Goal: Task Accomplishment & Management: Use online tool/utility

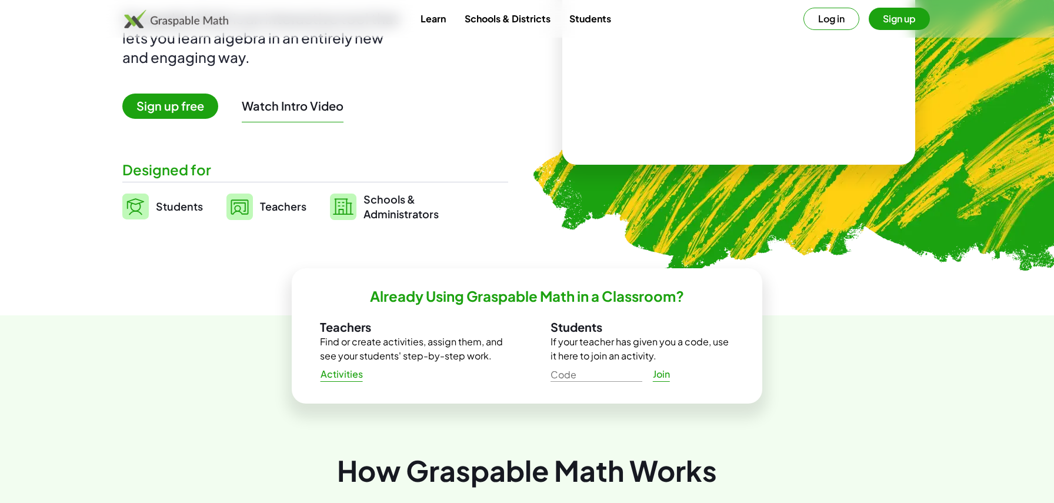
scroll to position [166, 0]
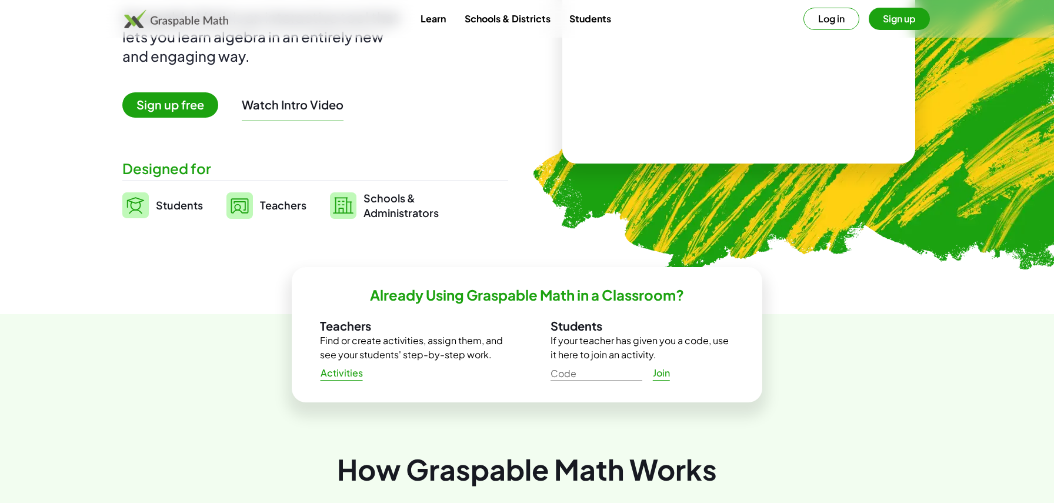
click at [279, 204] on span "Teachers" at bounding box center [283, 205] width 46 height 14
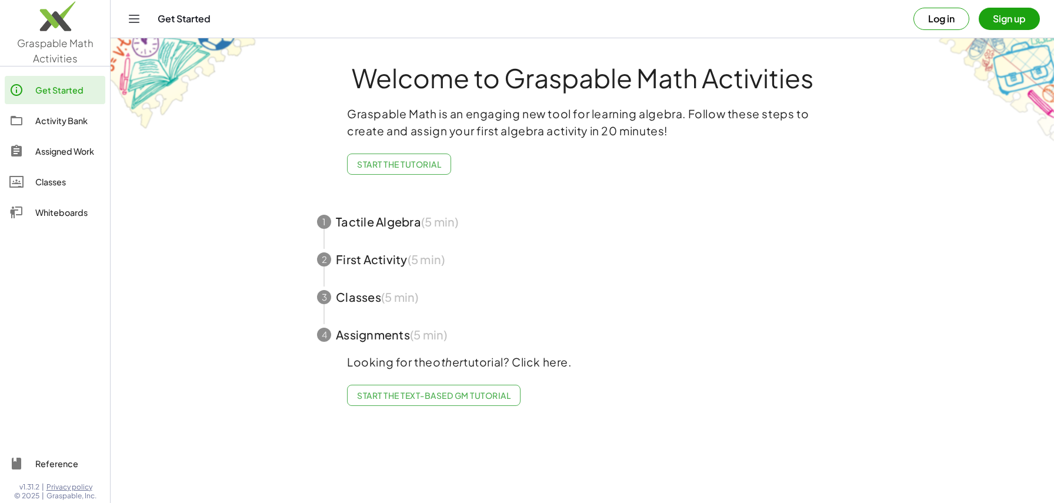
click at [946, 20] on button "Log in" at bounding box center [941, 19] width 56 height 22
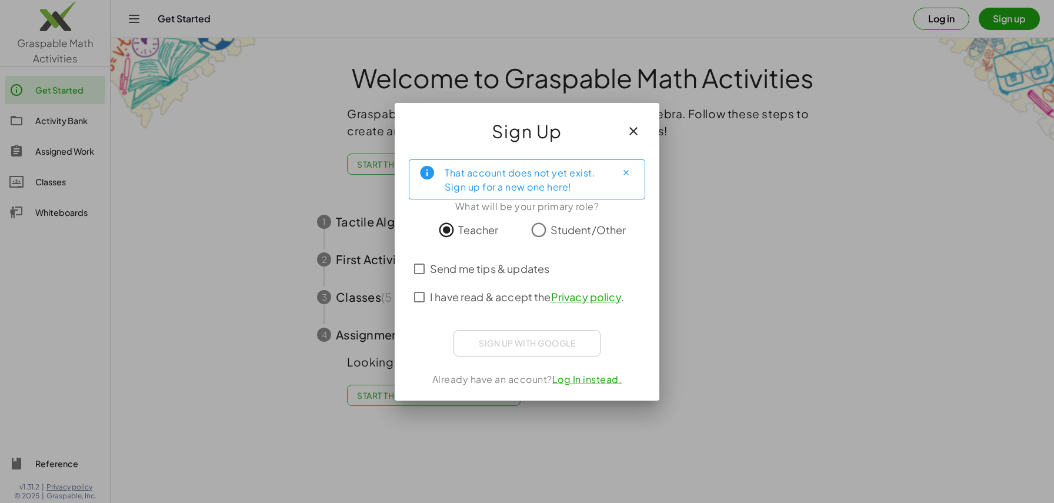
click at [574, 299] on link "Privacy policy" at bounding box center [586, 297] width 70 height 14
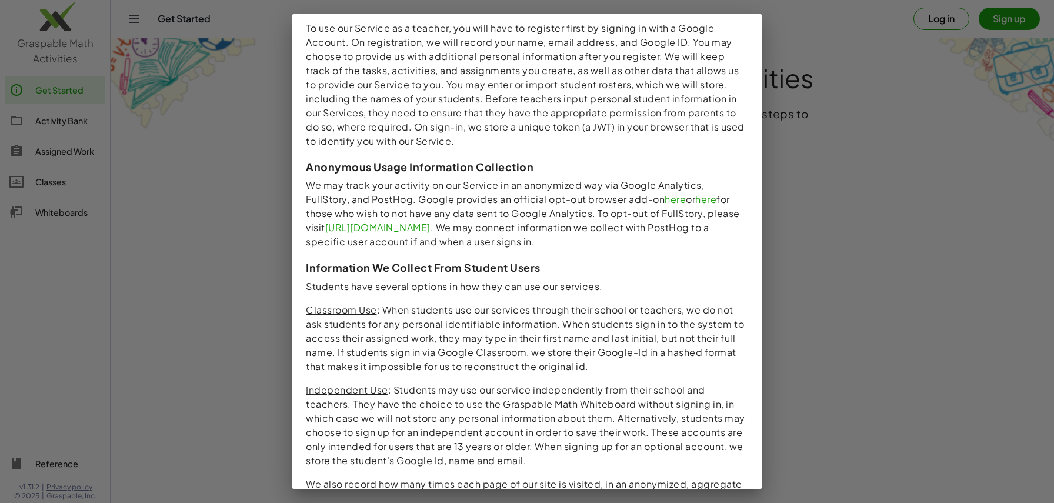
scroll to position [1070, 0]
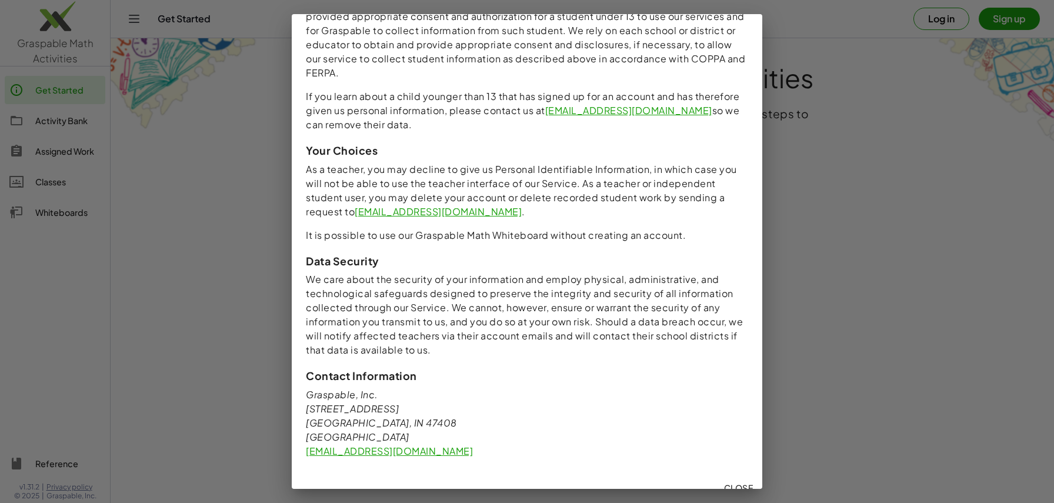
click at [737, 482] on span "Close" at bounding box center [737, 487] width 29 height 11
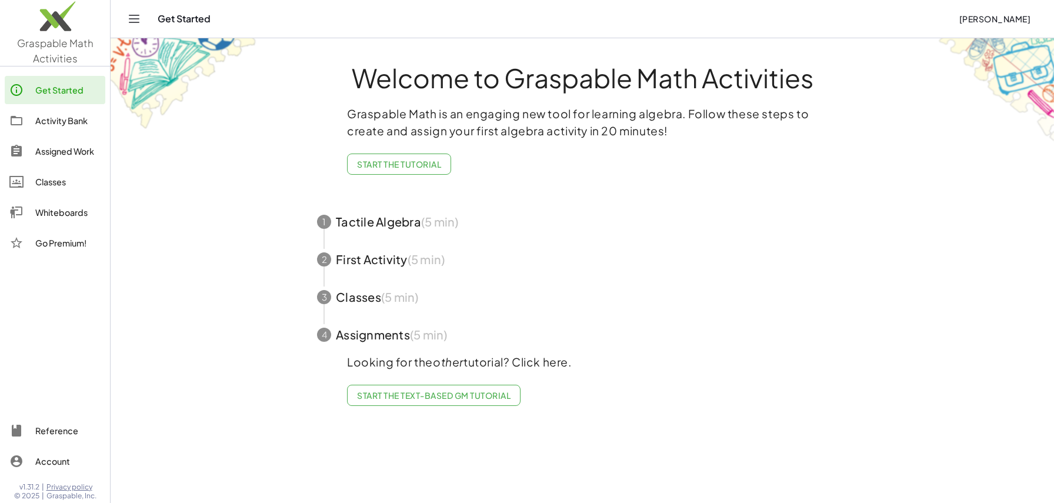
click at [48, 182] on div "Classes" at bounding box center [67, 182] width 65 height 14
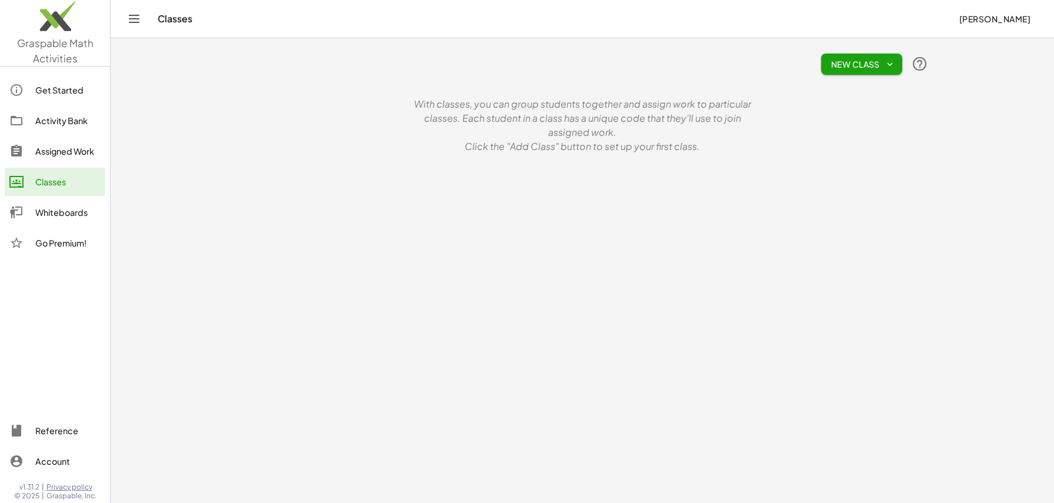
click at [71, 217] on div "Whiteboards" at bounding box center [67, 212] width 65 height 14
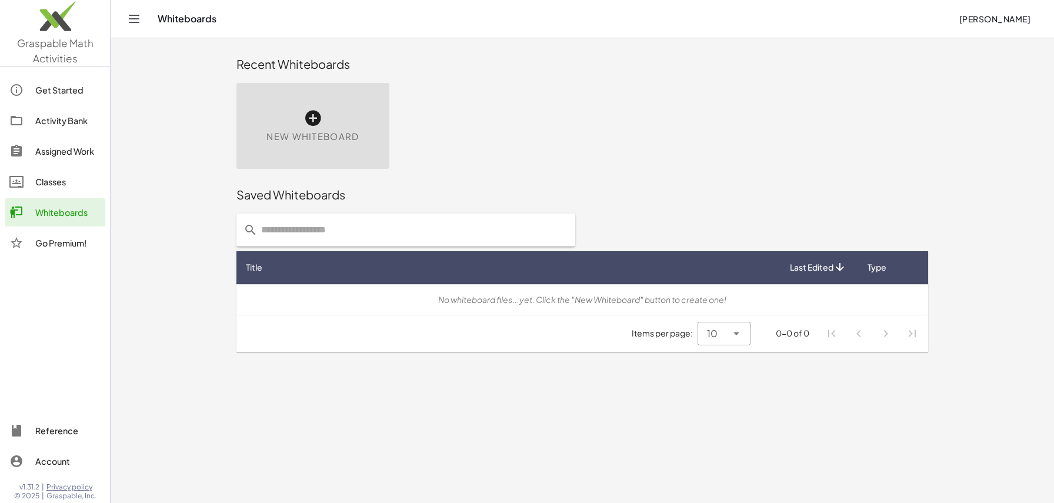
click at [61, 56] on span "Graspable Math Activities" at bounding box center [55, 50] width 76 height 28
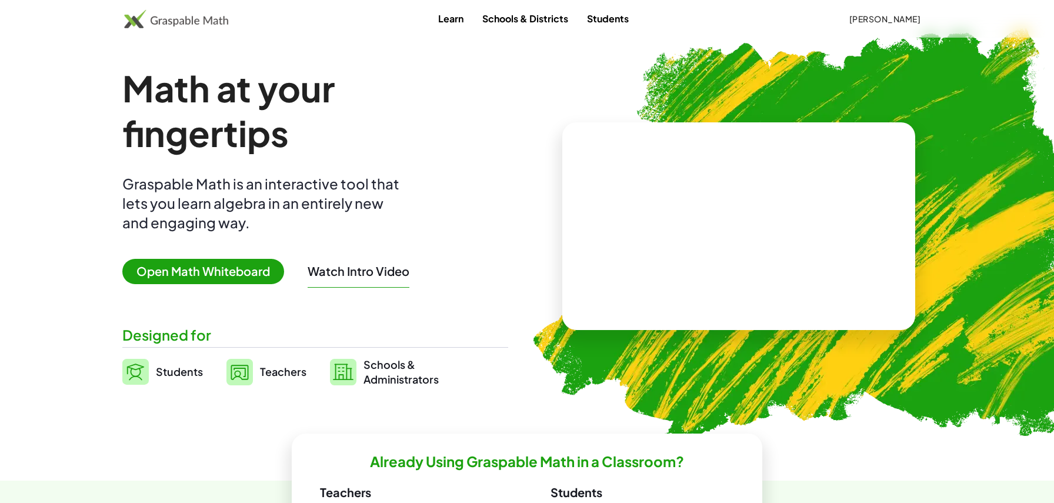
click at [217, 277] on span "Open Math Whiteboard" at bounding box center [203, 271] width 162 height 25
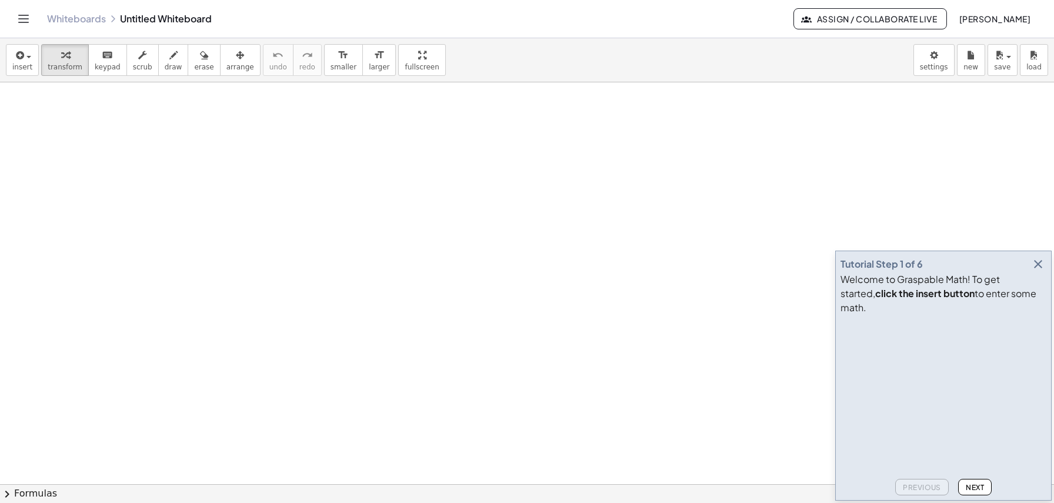
click at [114, 149] on div at bounding box center [527, 483] width 1054 height 803
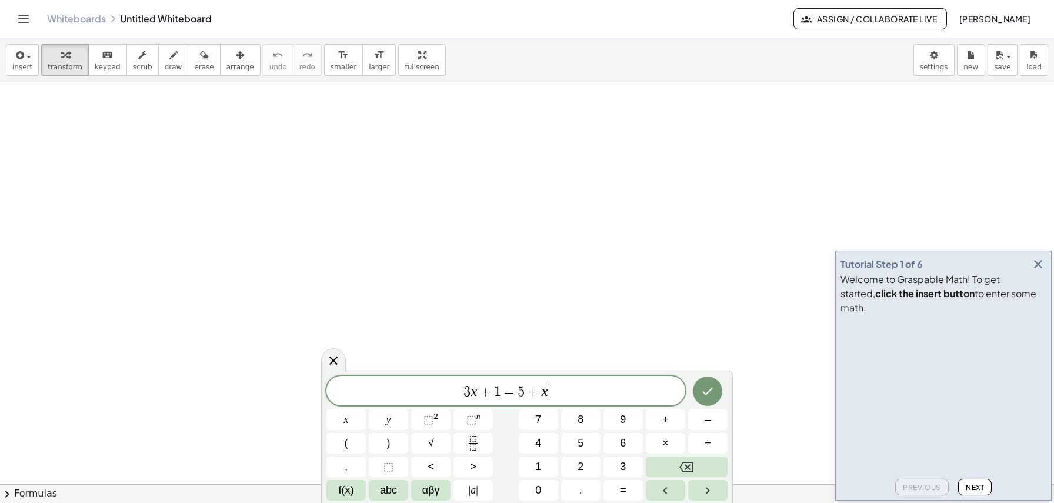
scroll to position [1, 0]
click at [710, 386] on icon "Done" at bounding box center [707, 391] width 14 height 14
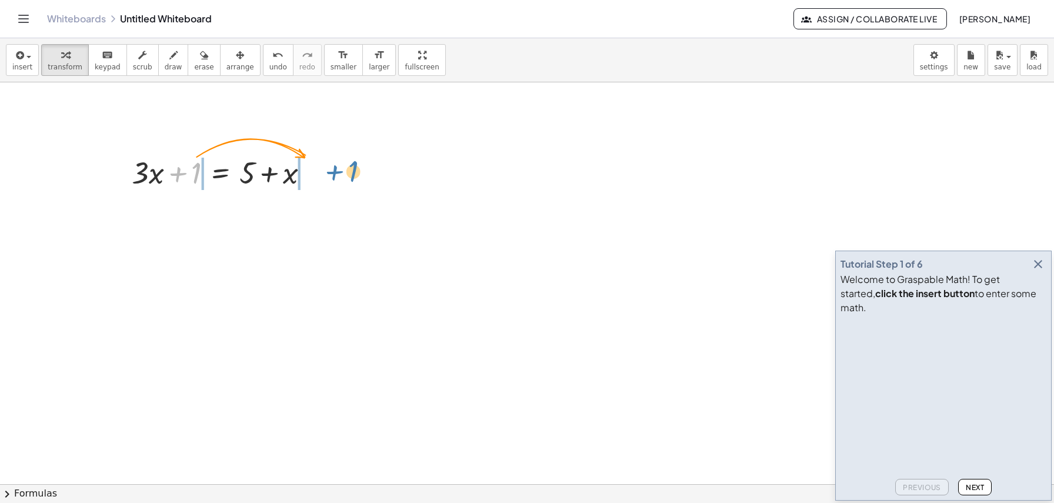
drag, startPoint x: 194, startPoint y: 169, endPoint x: 351, endPoint y: 168, distance: 157.0
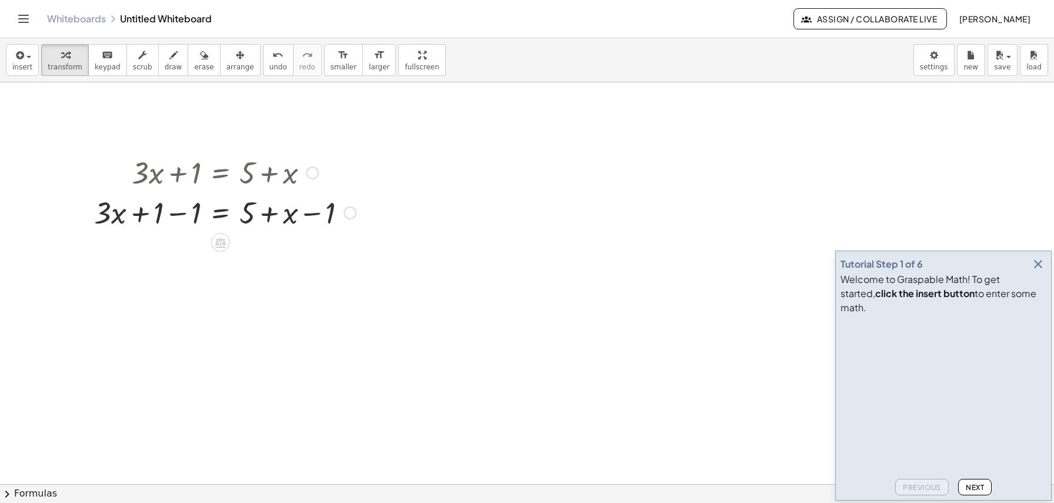
click at [350, 212] on div at bounding box center [349, 212] width 13 height 13
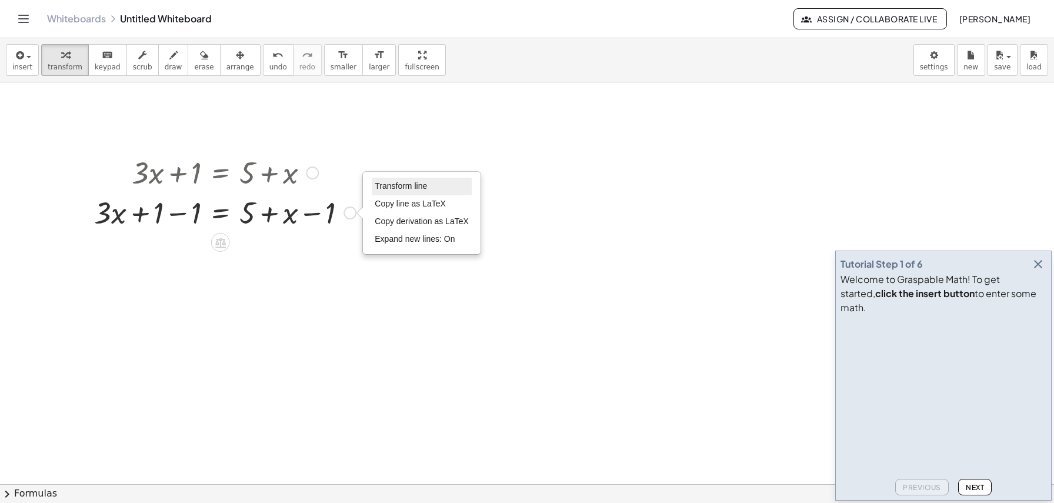
click at [438, 190] on li "Transform line" at bounding box center [422, 187] width 100 height 18
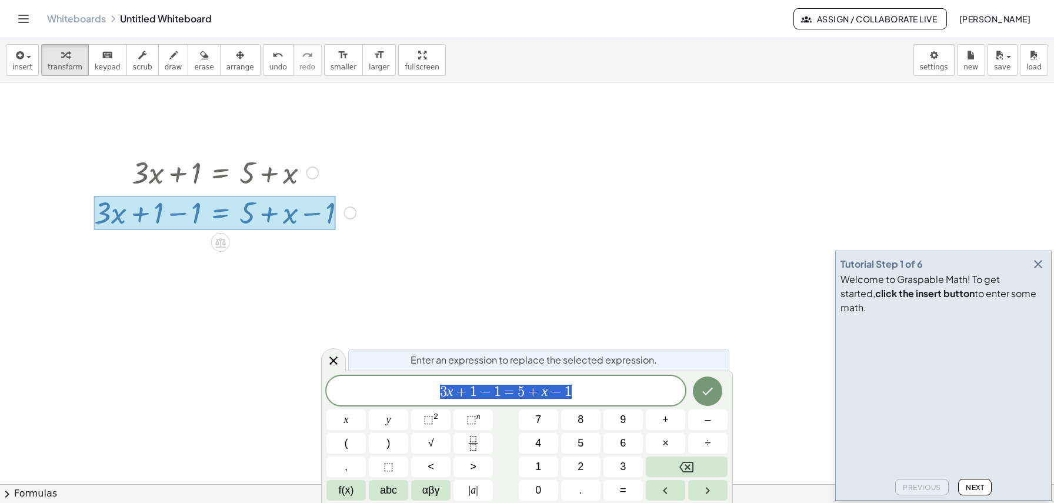
scroll to position [1, 0]
click at [618, 252] on div at bounding box center [527, 483] width 1054 height 803
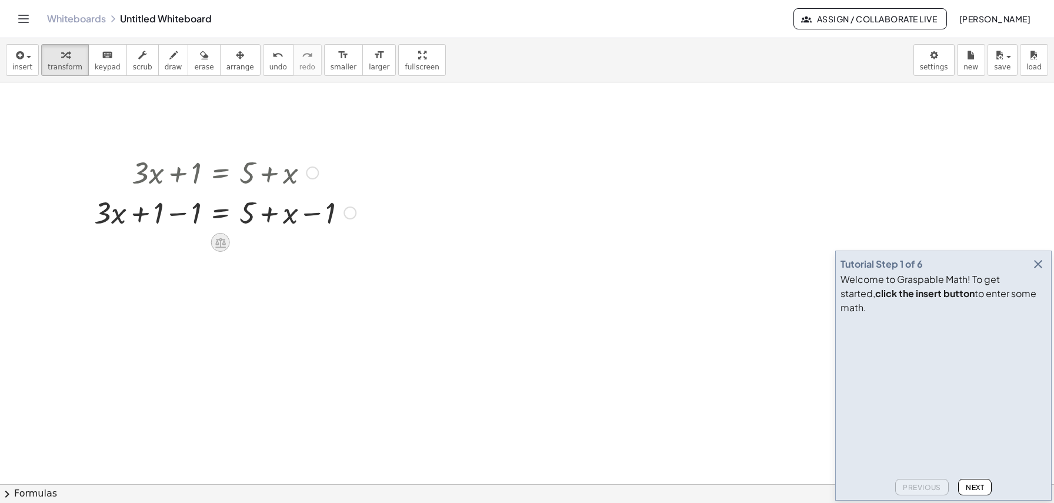
click at [221, 243] on icon at bounding box center [220, 242] width 12 height 12
click at [356, 283] on div at bounding box center [527, 483] width 1054 height 803
click at [313, 173] on div at bounding box center [312, 172] width 13 height 13
click at [333, 278] on div at bounding box center [527, 483] width 1054 height 803
click at [352, 212] on div "Transform line Copy line as LaTeX Copy derivation as LaTeX Expand new lines: On" at bounding box center [349, 212] width 13 height 13
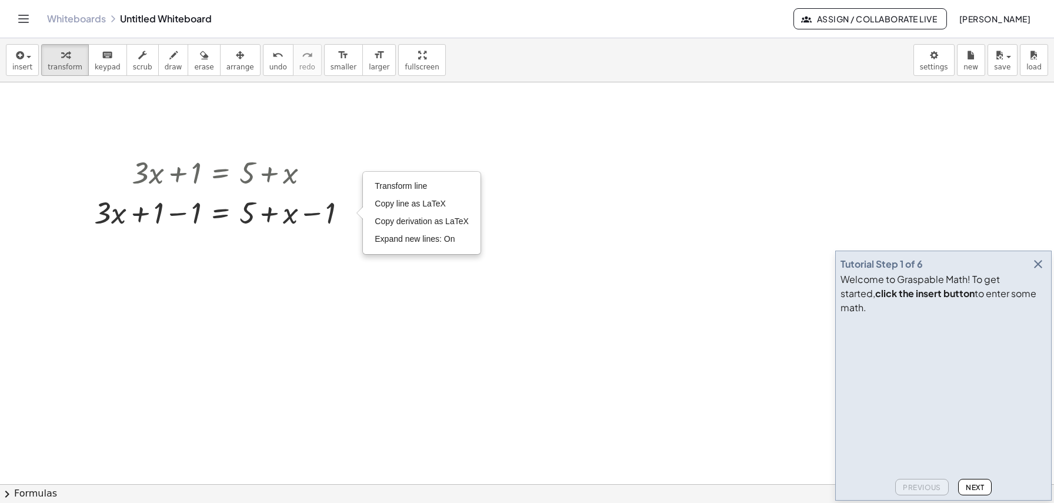
click at [325, 285] on div at bounding box center [527, 483] width 1054 height 803
click at [175, 215] on div at bounding box center [224, 212] width 273 height 40
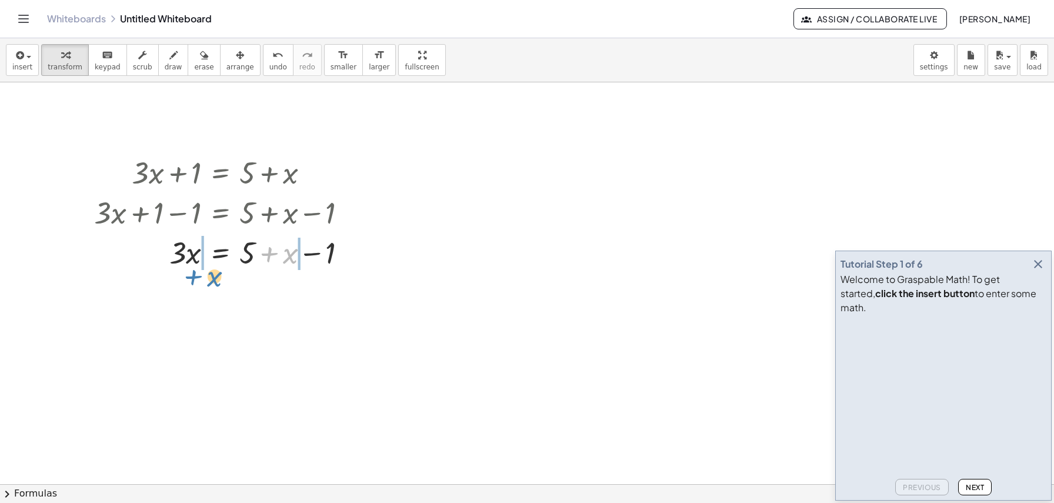
drag, startPoint x: 273, startPoint y: 258, endPoint x: 198, endPoint y: 281, distance: 79.2
click at [198, 281] on div "+ · 3 · x + 1 = + 5 + x Go back to this line Copy line as LaTeX Copy derivation…" at bounding box center [527, 483] width 1054 height 803
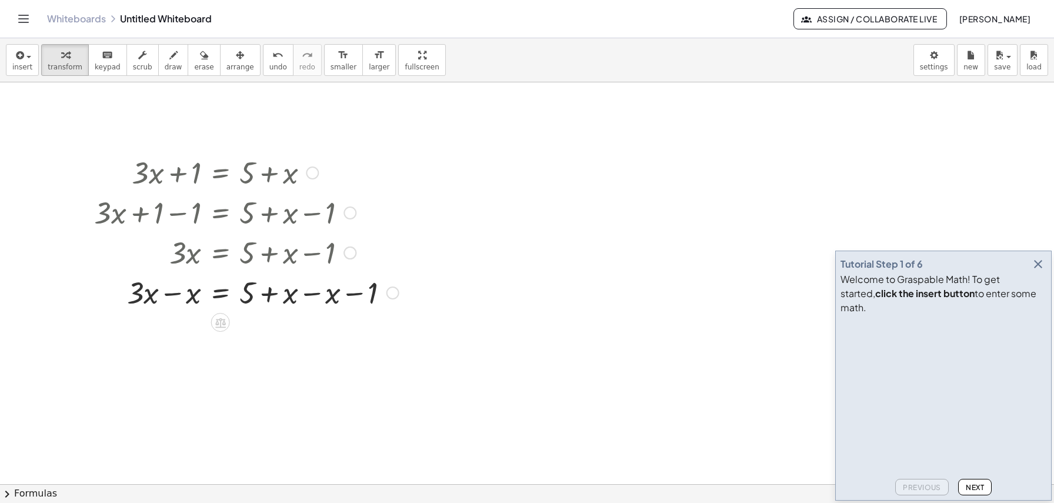
click at [169, 296] on div at bounding box center [246, 292] width 316 height 40
click at [299, 335] on div at bounding box center [246, 332] width 316 height 40
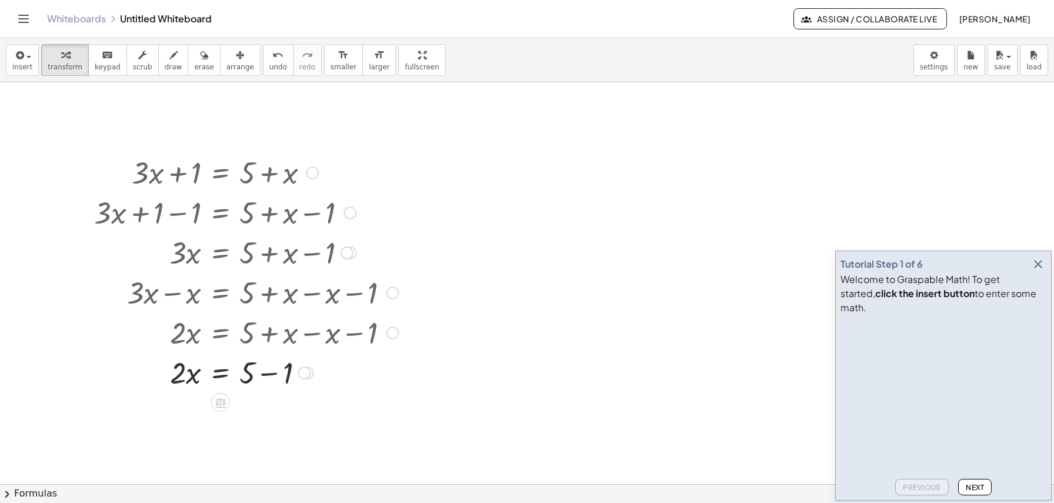
click at [260, 374] on div at bounding box center [246, 372] width 316 height 40
drag, startPoint x: 181, startPoint y: 417, endPoint x: 250, endPoint y: 452, distance: 77.8
click at [182, 413] on div at bounding box center [246, 411] width 316 height 59
click at [249, 412] on div at bounding box center [246, 411] width 316 height 59
click at [505, 173] on div at bounding box center [527, 483] width 1054 height 803
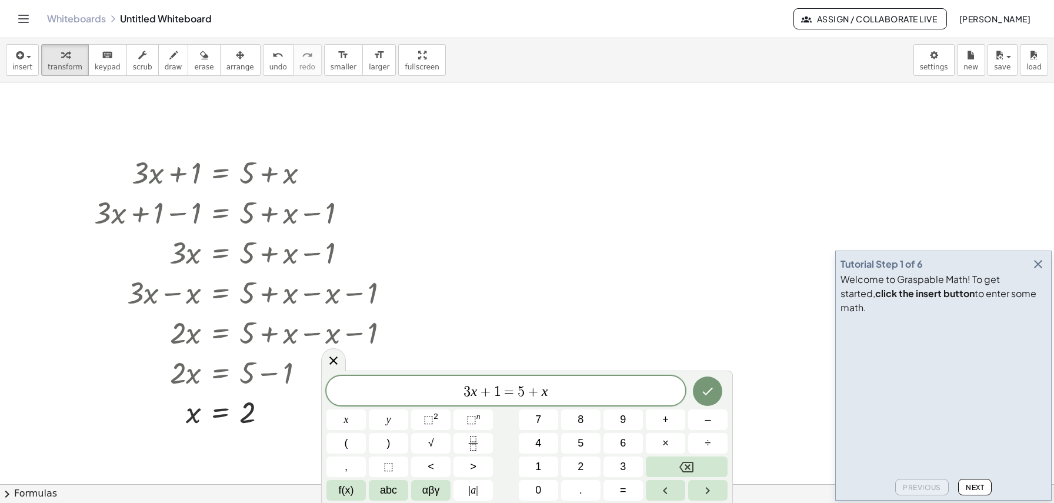
click at [470, 392] on span "3 x + 1 = 5 + x ​" at bounding box center [505, 391] width 359 height 16
click at [475, 445] on icon "Fraction" at bounding box center [473, 443] width 15 height 15
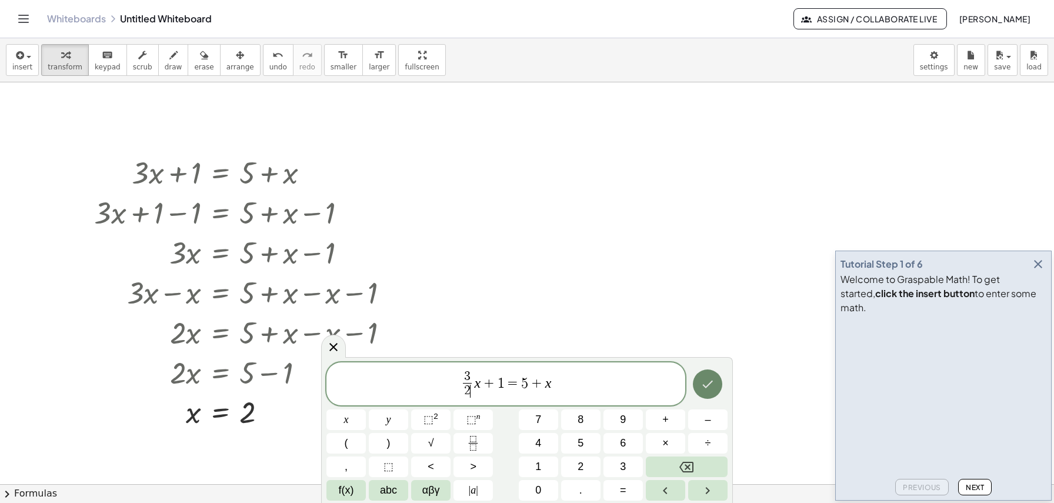
click at [713, 387] on icon "Done" at bounding box center [707, 384] width 14 height 14
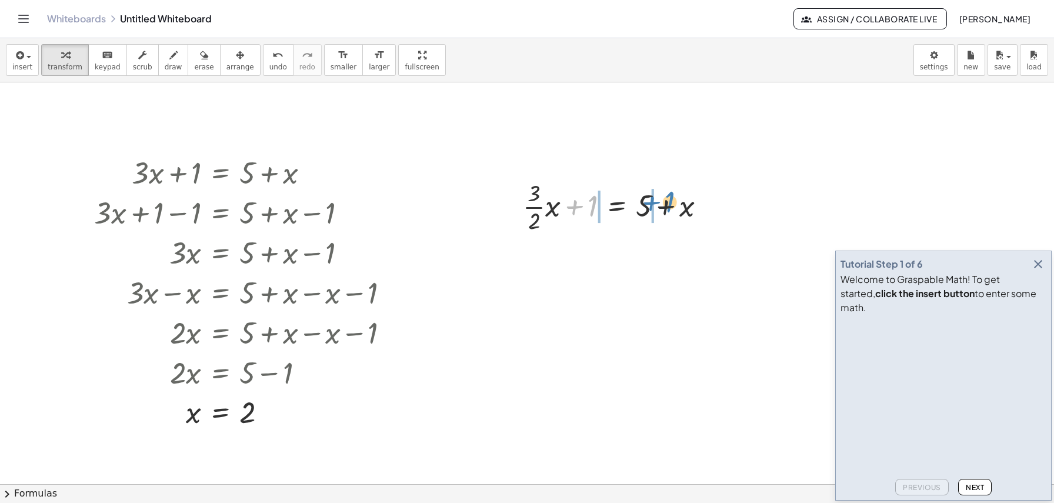
drag, startPoint x: 585, startPoint y: 210, endPoint x: 662, endPoint y: 206, distance: 77.1
click at [662, 206] on div at bounding box center [618, 205] width 203 height 59
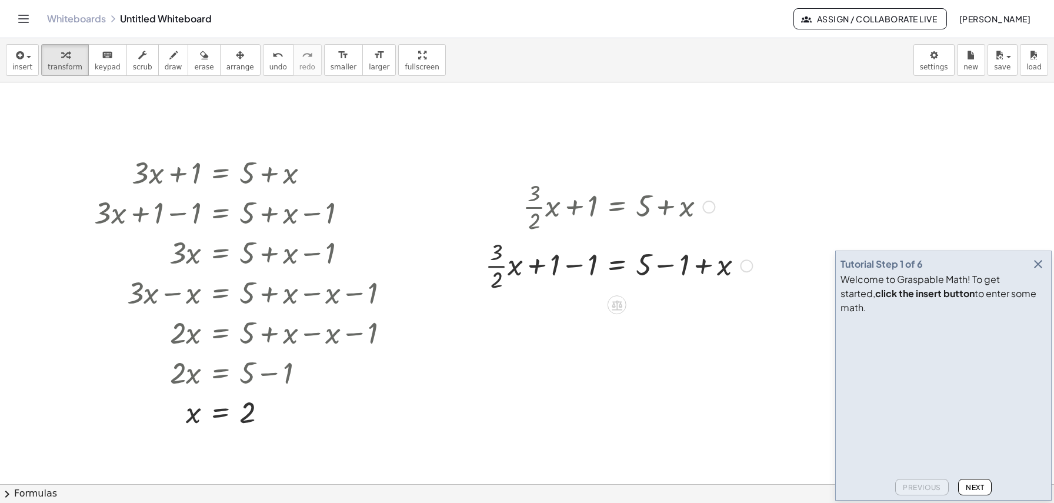
click at [567, 268] on div at bounding box center [618, 264] width 279 height 59
click at [653, 326] on div at bounding box center [618, 323] width 279 height 59
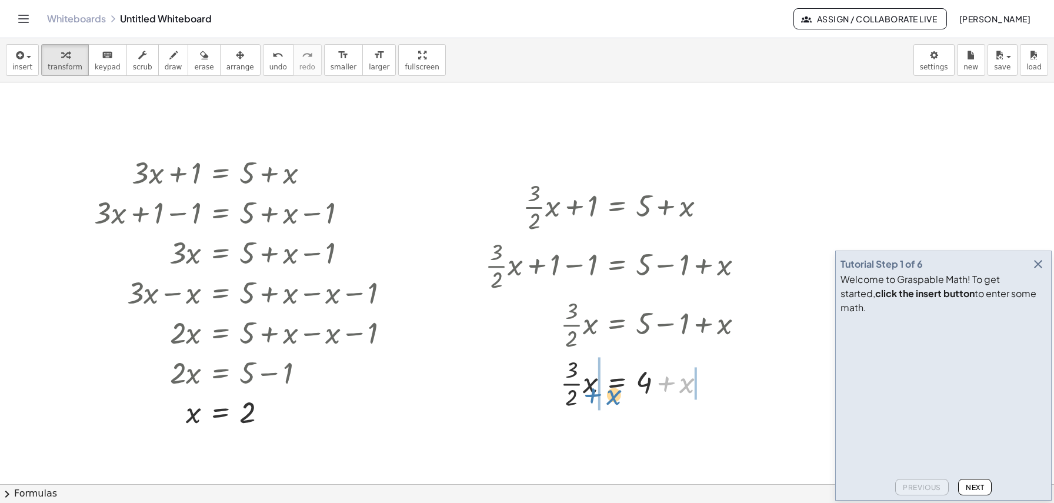
drag, startPoint x: 673, startPoint y: 387, endPoint x: 599, endPoint y: 399, distance: 74.4
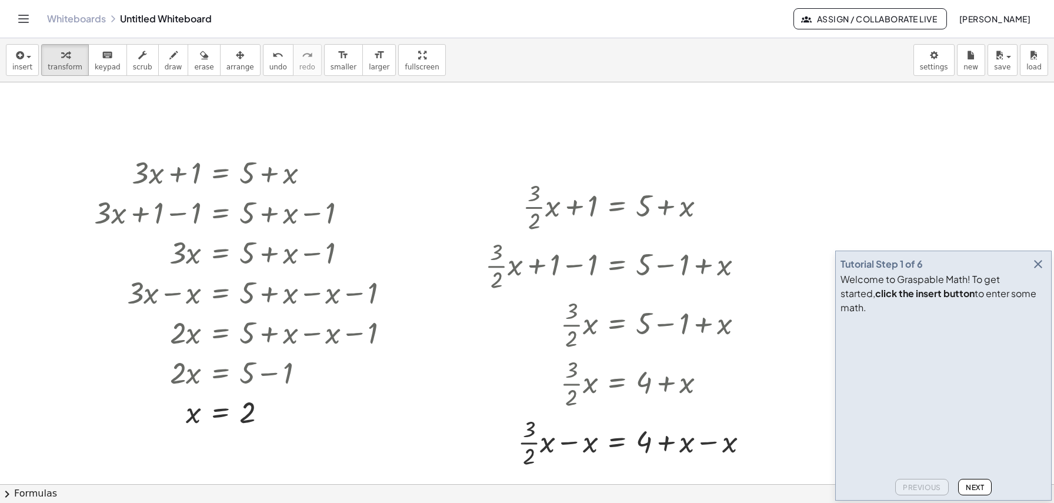
click at [1045, 272] on button "button" at bounding box center [1037, 264] width 16 height 16
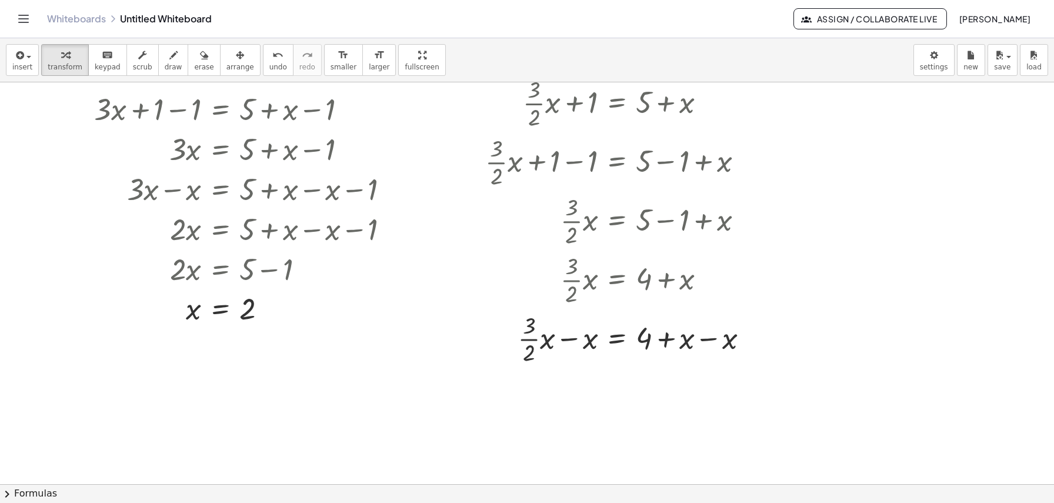
scroll to position [105, 0]
click at [694, 338] on div at bounding box center [621, 336] width 284 height 59
click at [685, 343] on div at bounding box center [621, 336] width 284 height 59
click at [720, 339] on div at bounding box center [621, 336] width 284 height 59
click at [720, 339] on div at bounding box center [618, 336] width 279 height 59
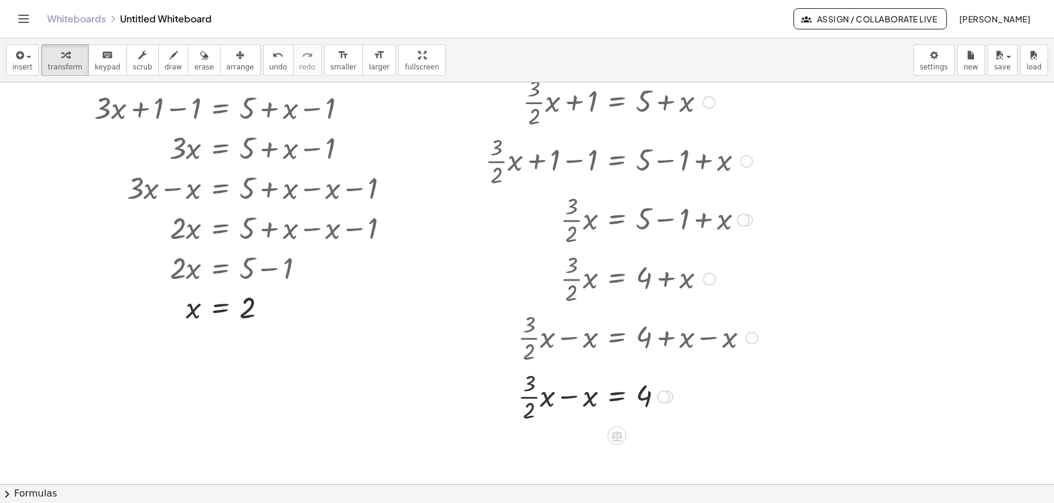
click at [560, 399] on div at bounding box center [621, 395] width 284 height 59
click at [565, 395] on div at bounding box center [621, 395] width 284 height 59
click at [584, 398] on div at bounding box center [621, 395] width 284 height 59
click at [540, 396] on div at bounding box center [621, 395] width 284 height 59
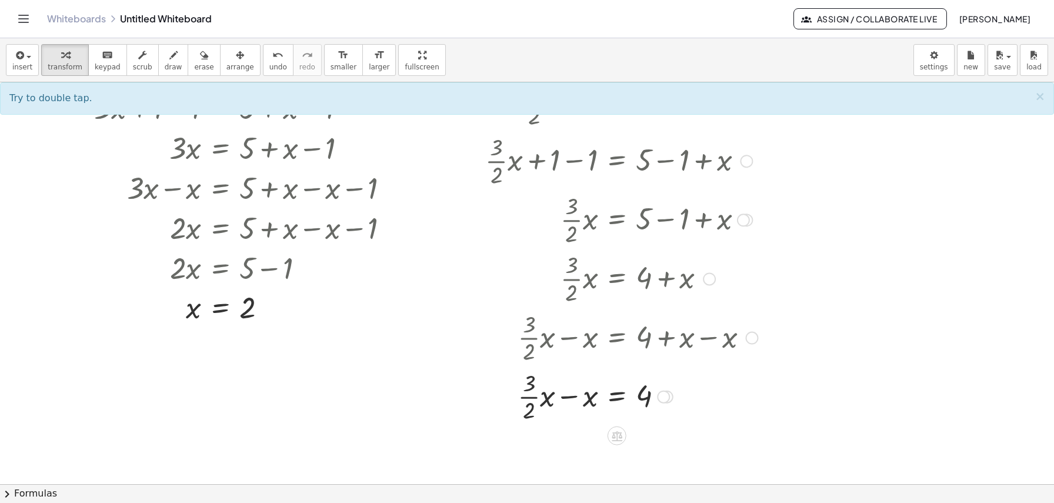
click at [552, 401] on div at bounding box center [621, 395] width 284 height 59
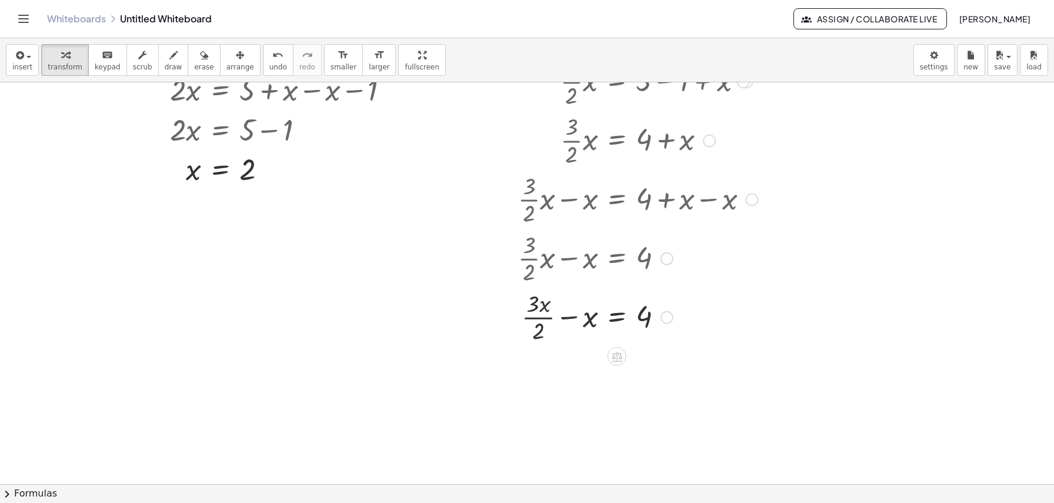
scroll to position [248, 0]
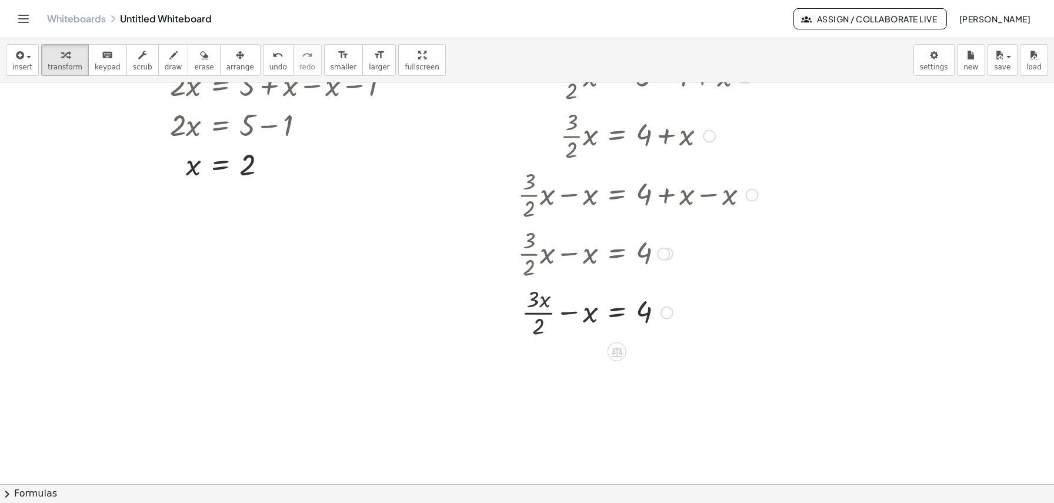
click at [563, 314] on div at bounding box center [621, 311] width 284 height 59
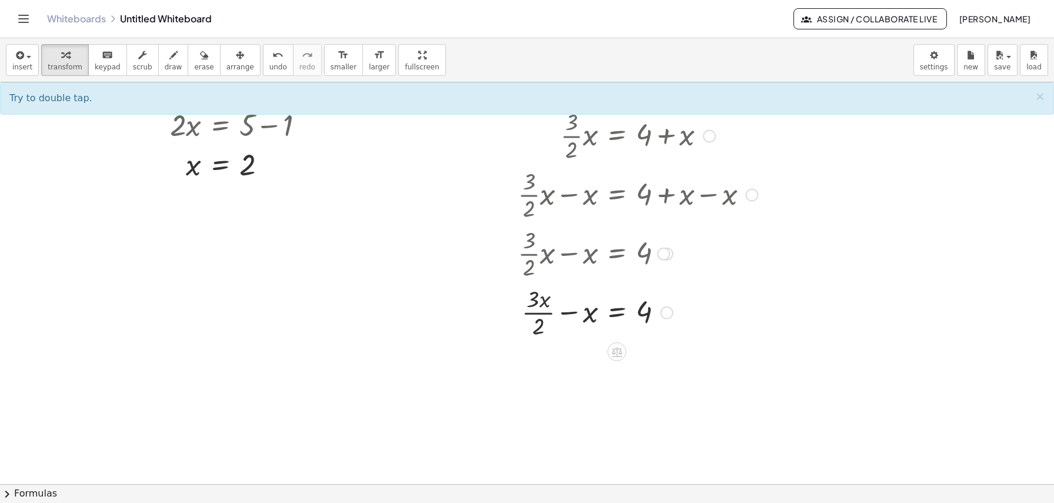
click at [574, 312] on div at bounding box center [621, 311] width 284 height 59
click at [593, 315] on div at bounding box center [621, 311] width 284 height 59
click at [589, 315] on div at bounding box center [621, 311] width 284 height 59
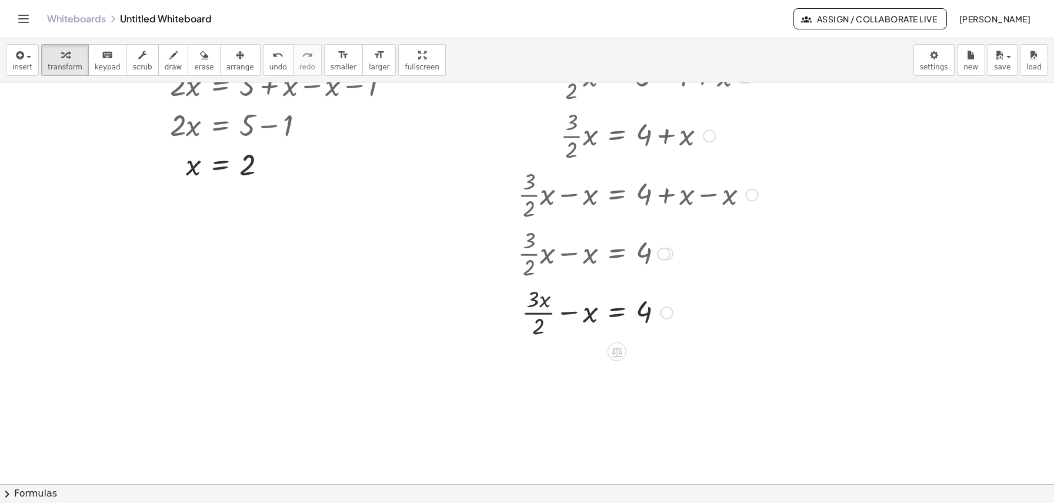
click at [589, 315] on div at bounding box center [621, 311] width 284 height 59
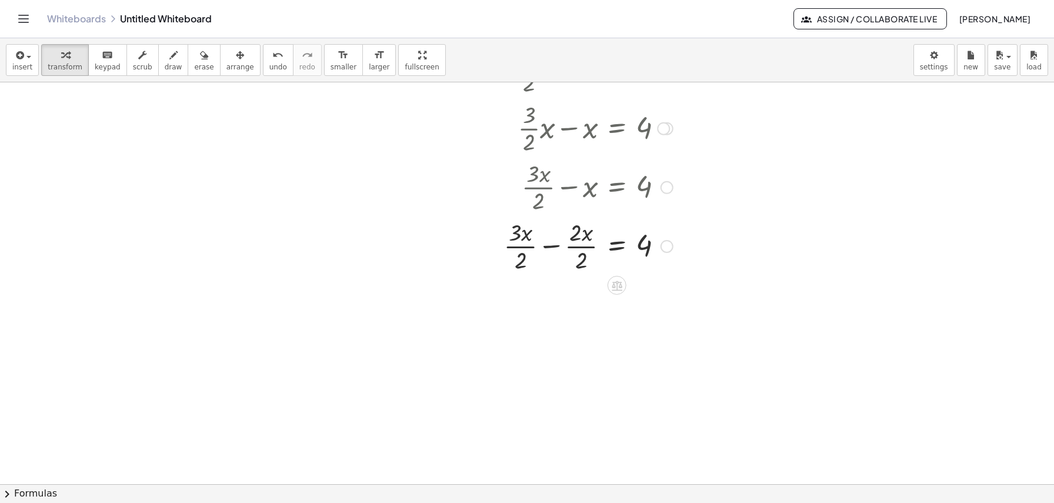
scroll to position [373, 0]
click at [549, 245] on div at bounding box center [621, 244] width 284 height 59
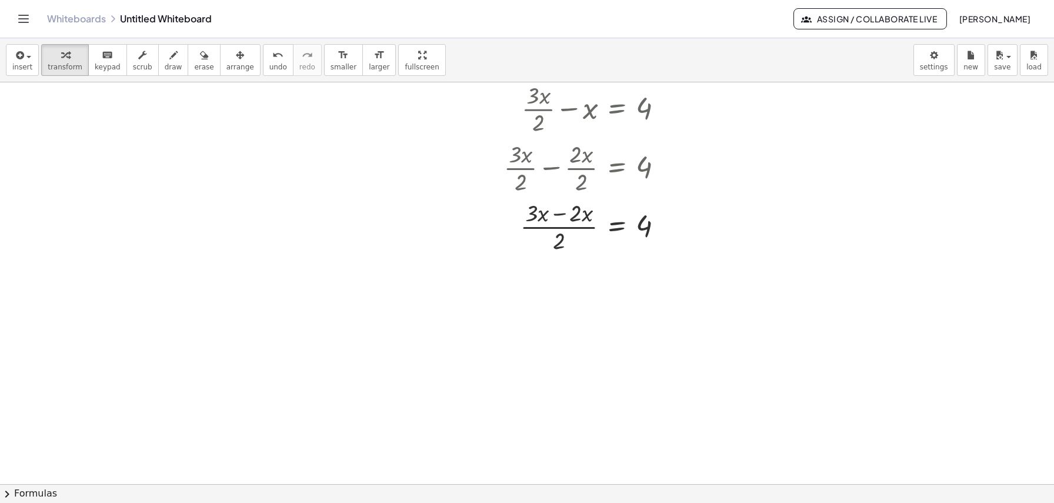
scroll to position [456, 0]
click at [559, 212] on div at bounding box center [621, 221] width 284 height 59
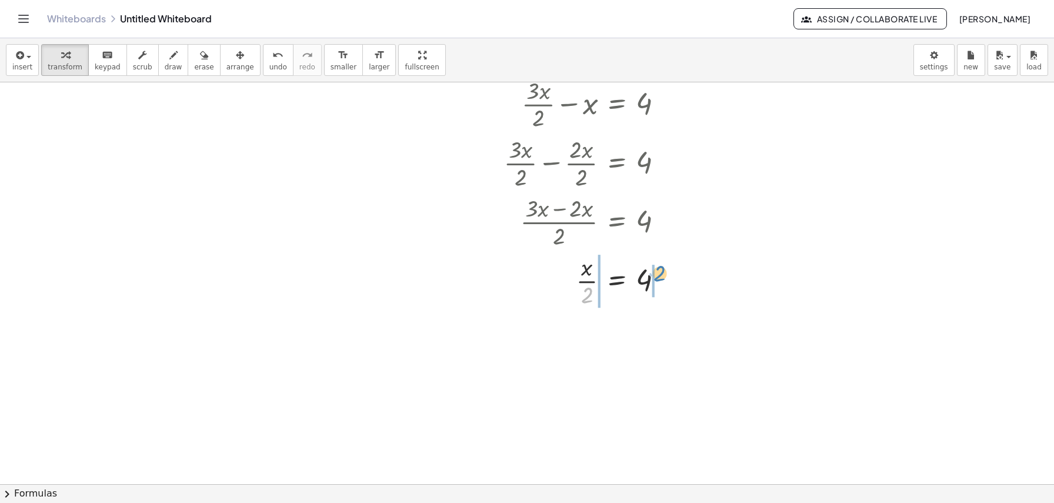
drag, startPoint x: 587, startPoint y: 292, endPoint x: 660, endPoint y: 270, distance: 76.1
click at [660, 270] on div at bounding box center [621, 279] width 284 height 59
click at [577, 339] on div at bounding box center [621, 338] width 284 height 59
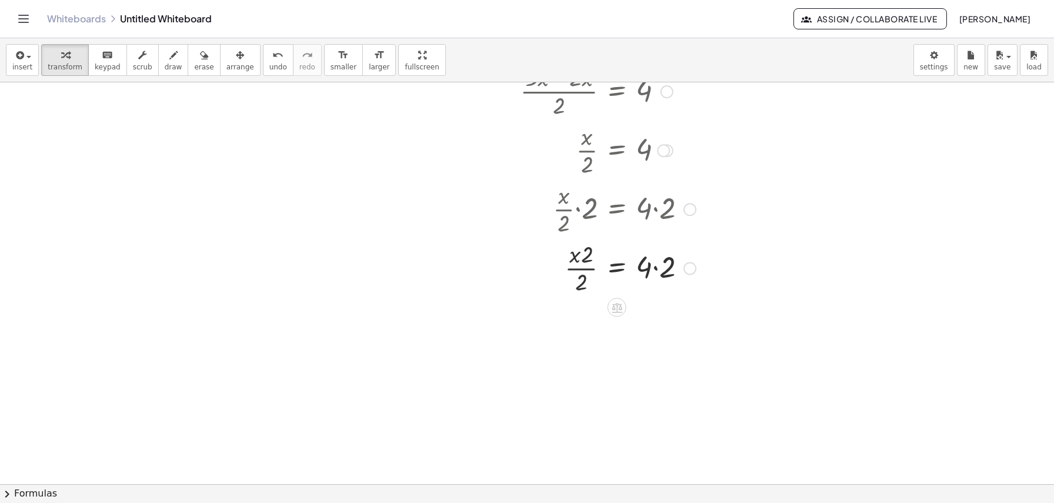
scroll to position [600, 0]
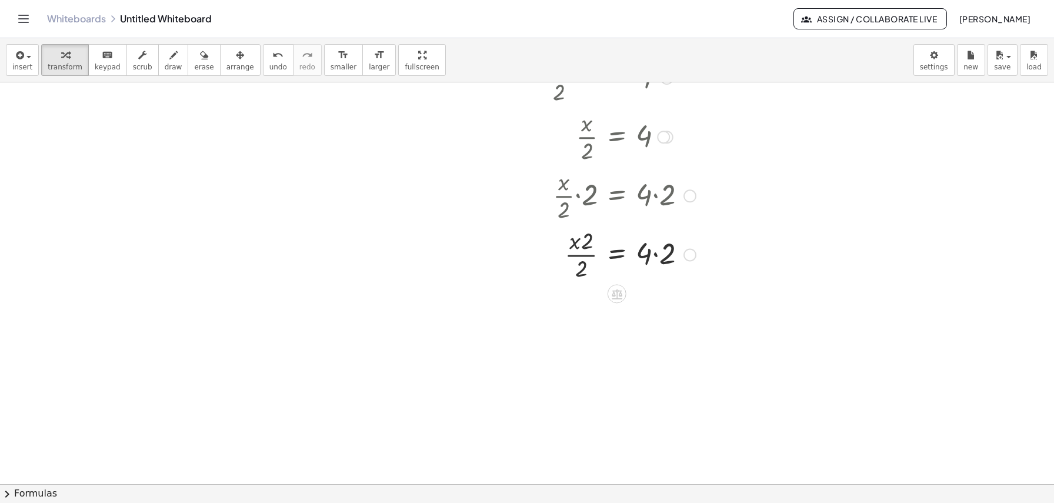
click at [654, 253] on div at bounding box center [621, 253] width 284 height 59
click at [582, 309] on div at bounding box center [621, 312] width 284 height 59
click at [584, 305] on div at bounding box center [621, 312] width 284 height 59
click at [584, 329] on div at bounding box center [621, 312] width 284 height 59
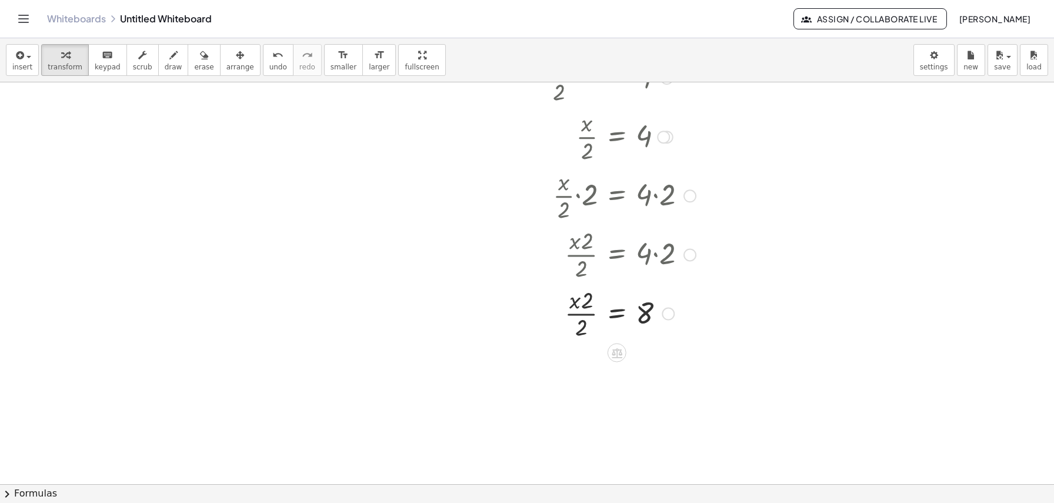
click at [584, 329] on div at bounding box center [621, 312] width 284 height 59
click at [589, 312] on div at bounding box center [621, 312] width 284 height 59
click at [566, 307] on div at bounding box center [621, 312] width 284 height 59
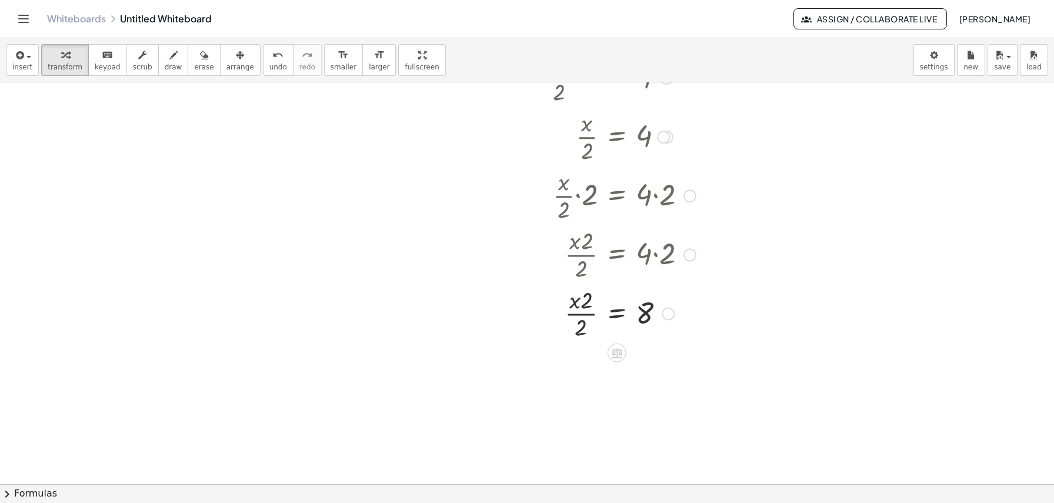
click at [566, 307] on div at bounding box center [621, 312] width 284 height 59
click at [604, 315] on div at bounding box center [621, 312] width 284 height 59
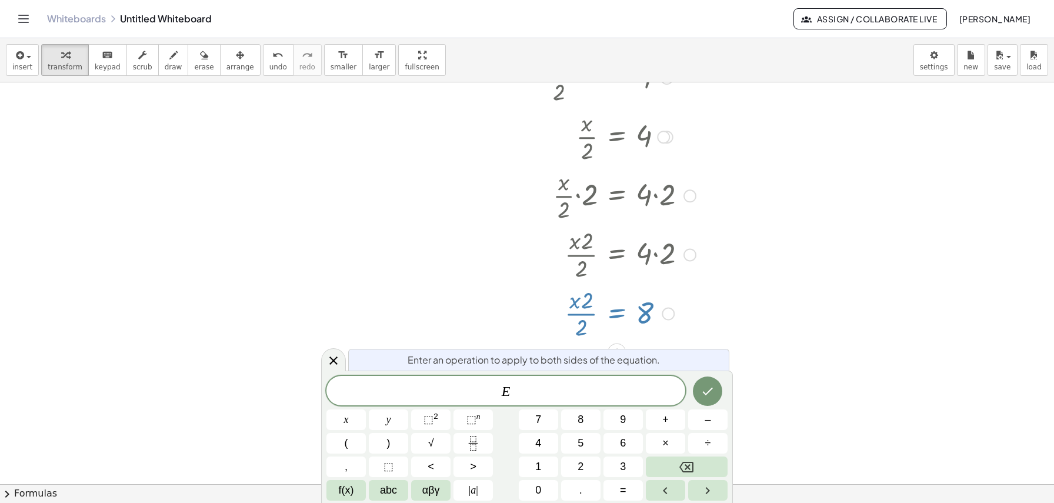
click at [803, 401] on div at bounding box center [527, 85] width 1054 height 1205
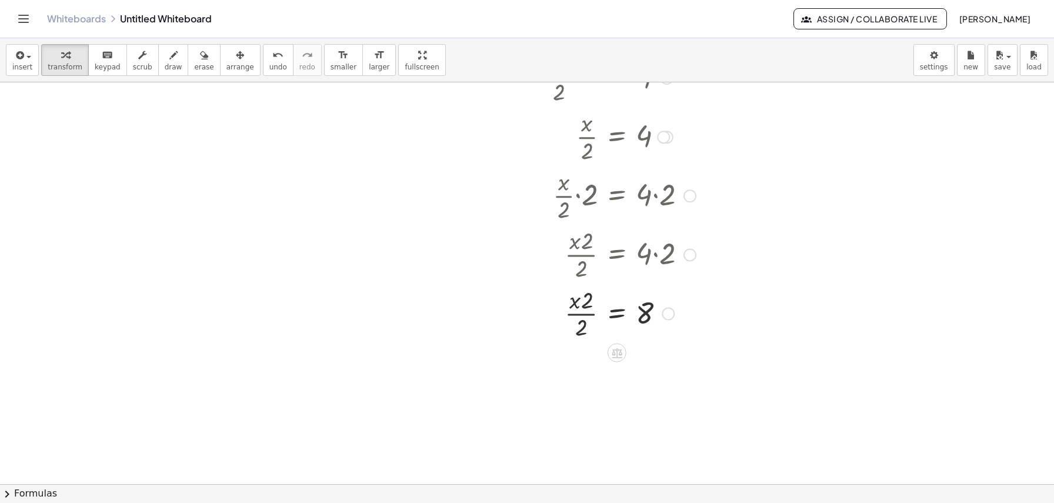
click at [560, 309] on div at bounding box center [621, 312] width 284 height 59
click at [668, 312] on div at bounding box center [667, 313] width 13 height 13
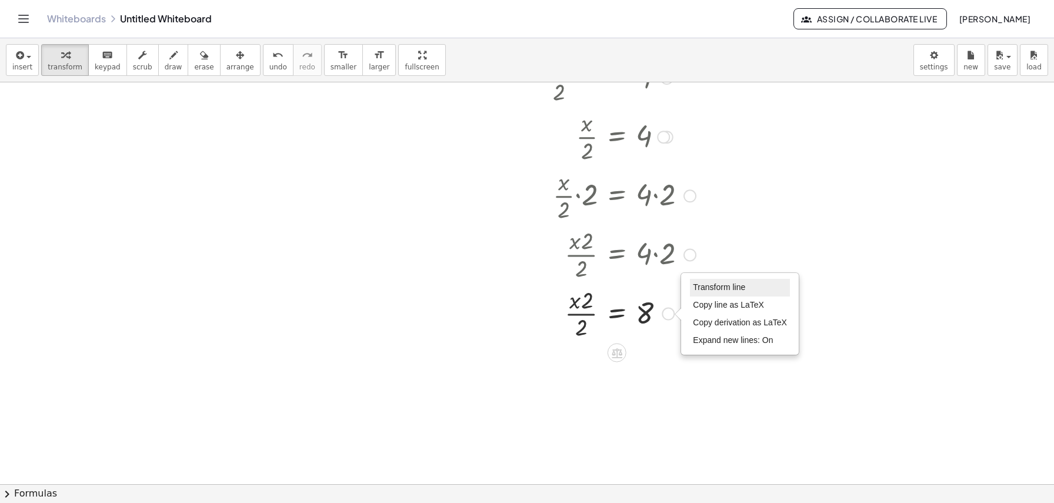
click at [711, 286] on span "Transform line" at bounding box center [719, 286] width 52 height 9
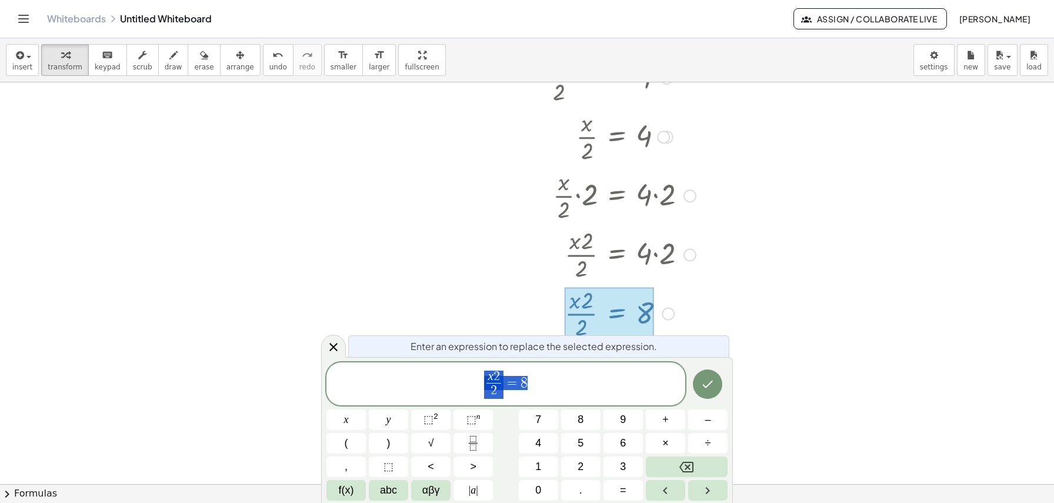
click at [800, 326] on div at bounding box center [527, 85] width 1054 height 1205
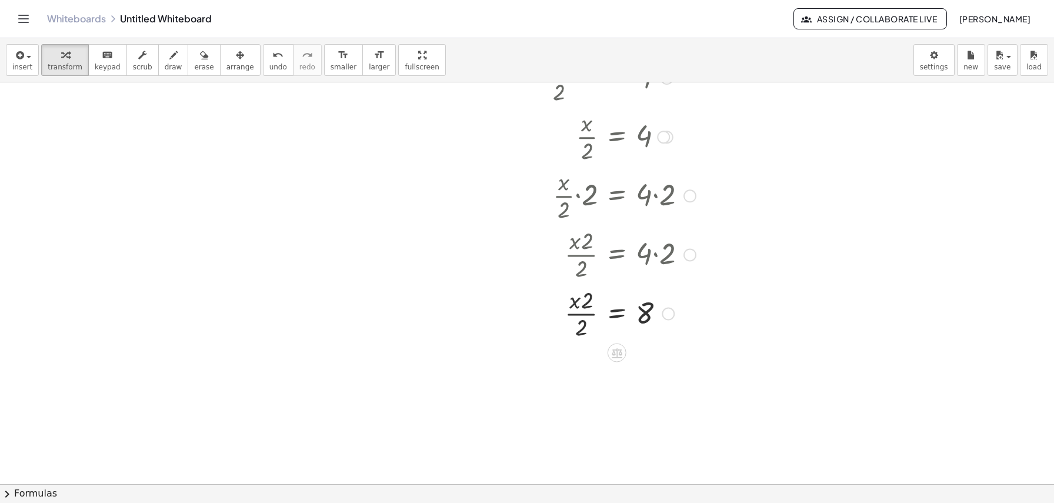
click at [696, 313] on div at bounding box center [621, 312] width 284 height 59
click at [668, 313] on div "Transform line Copy line as LaTeX Copy derivation as LaTeX Expand new lines: On" at bounding box center [667, 313] width 13 height 13
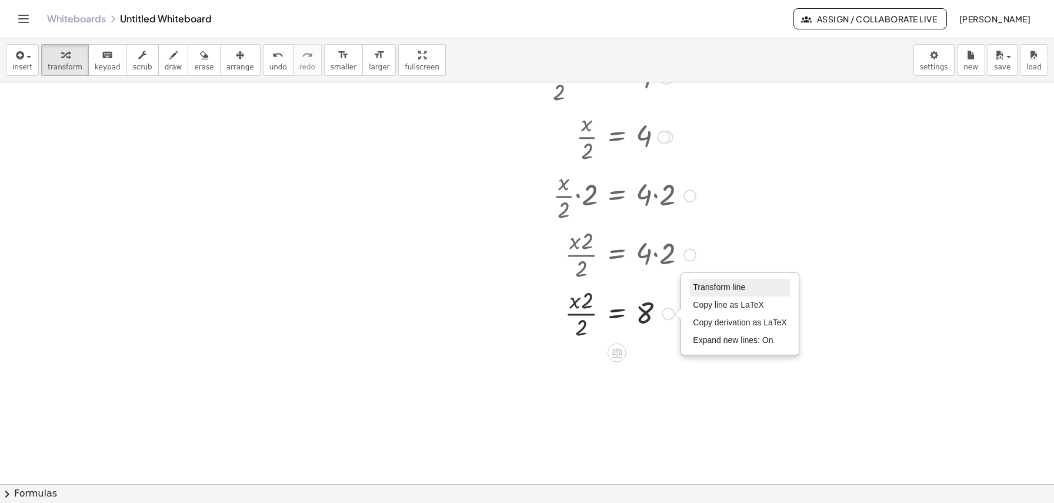
click at [717, 290] on span "Transform line" at bounding box center [719, 286] width 52 height 9
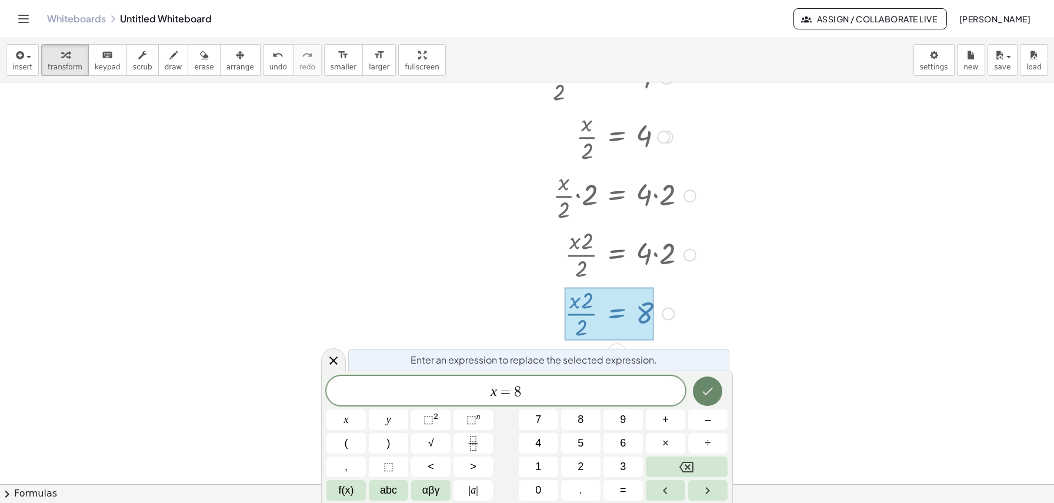
click at [699, 387] on button "Done" at bounding box center [707, 390] width 29 height 29
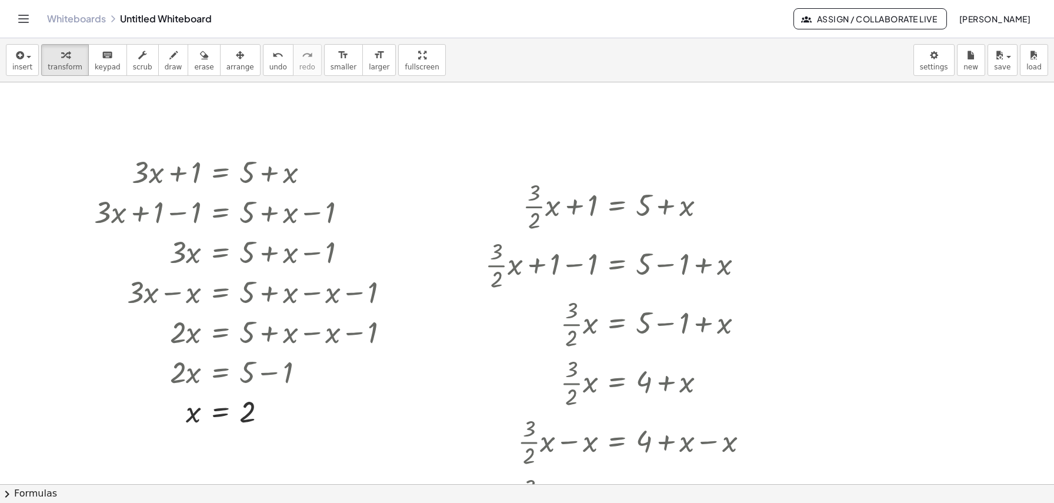
scroll to position [0, 0]
click at [88, 22] on link "Whiteboards" at bounding box center [76, 19] width 59 height 12
click at [1013, 62] on button "save" at bounding box center [1002, 60] width 30 height 32
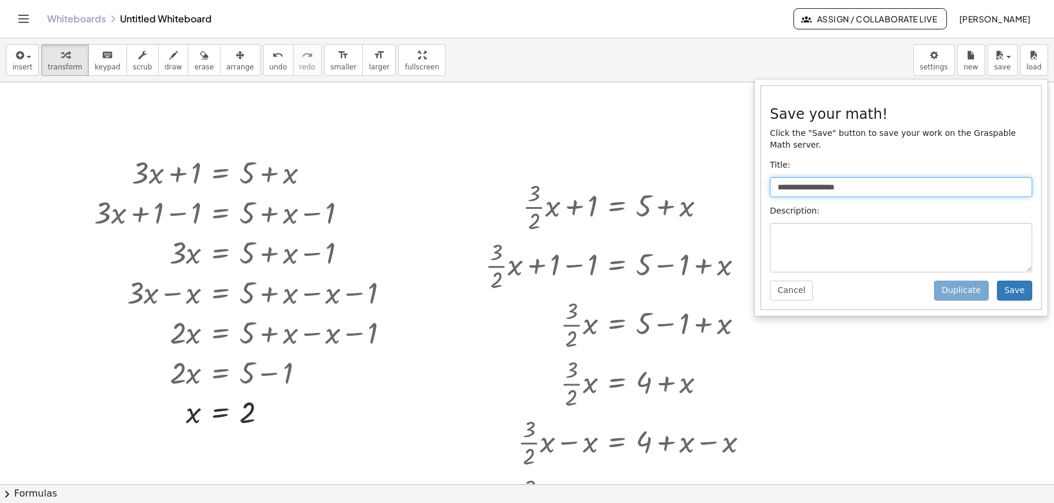
click at [868, 188] on input "**********" at bounding box center [901, 187] width 262 height 20
type input "*********"
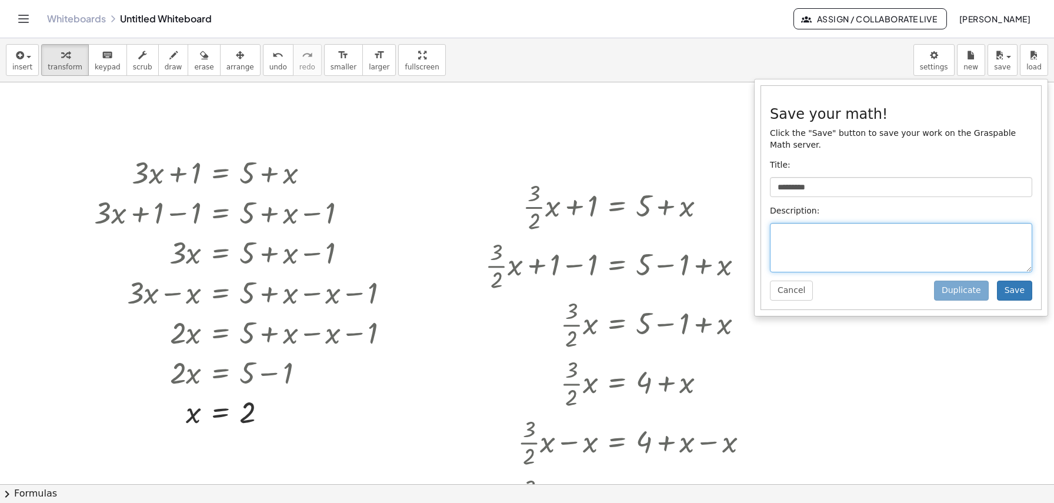
click at [889, 253] on textarea at bounding box center [901, 247] width 262 height 49
type textarea "****"
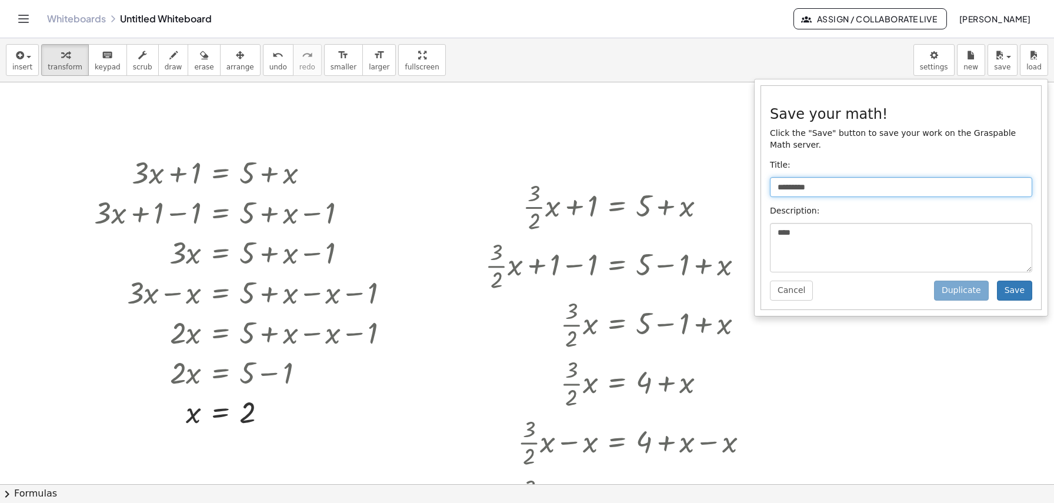
click at [890, 190] on input "*********" at bounding box center [901, 187] width 262 height 20
type input "*********"
click at [1014, 295] on button "Save" at bounding box center [1014, 290] width 35 height 20
